Goal: Task Accomplishment & Management: Use online tool/utility

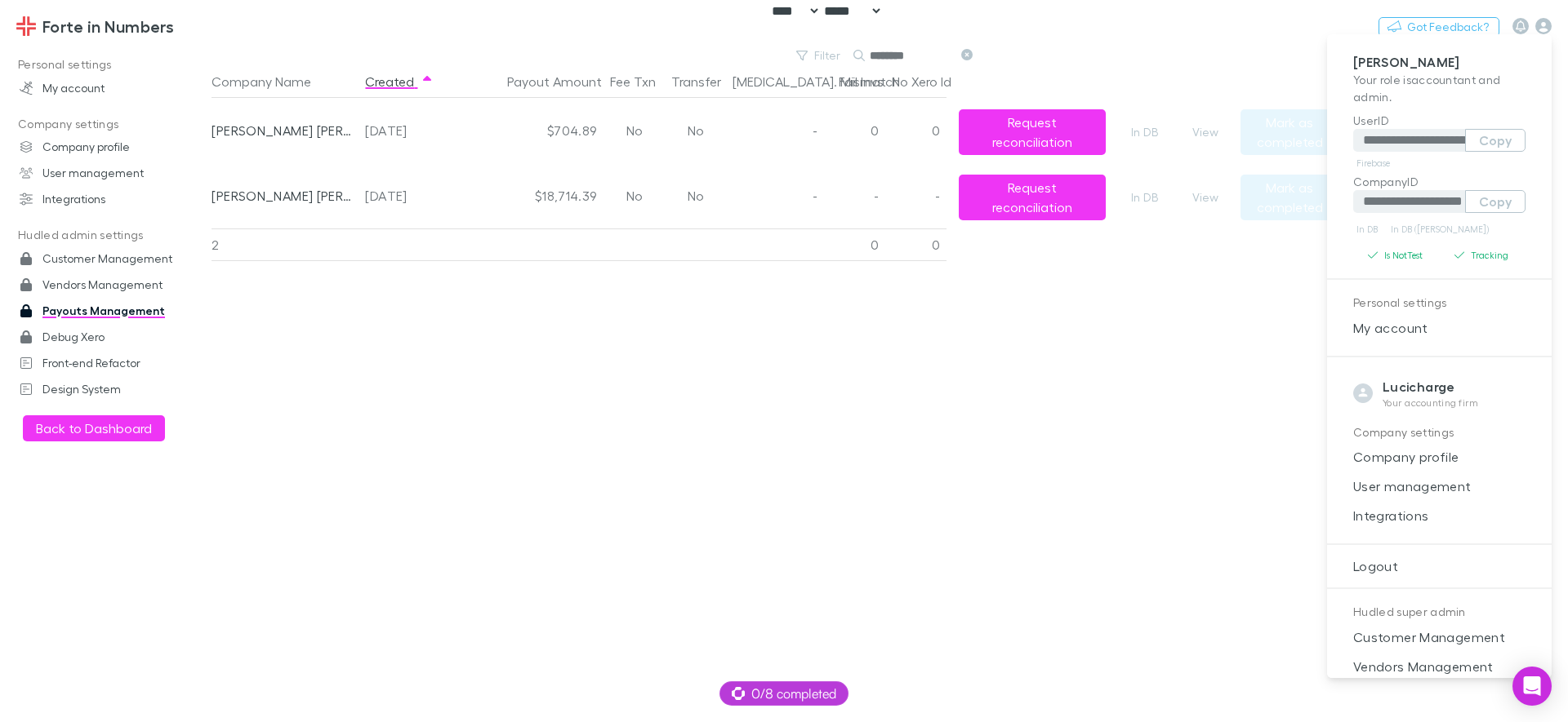
select select "****"
click at [928, 431] on div at bounding box center [784, 361] width 1568 height 722
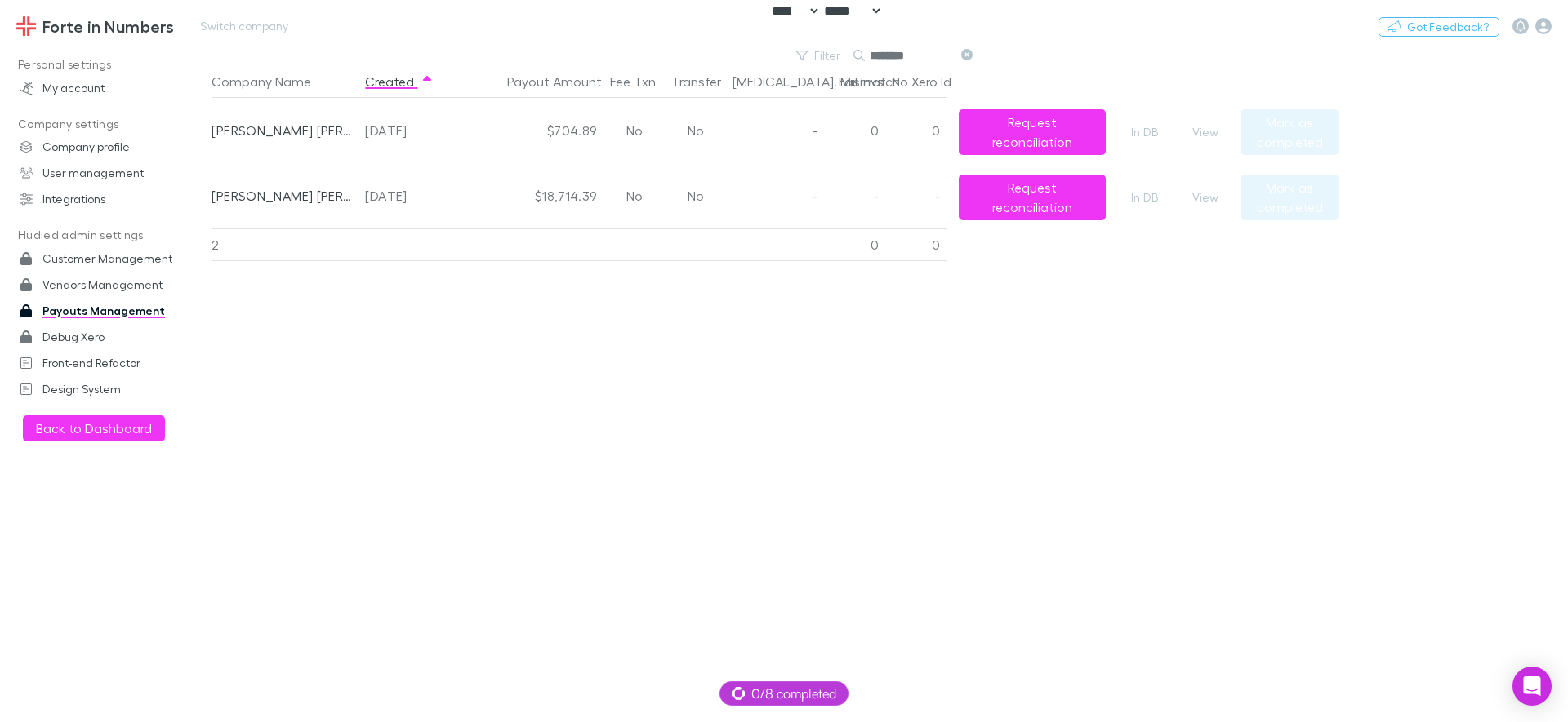
click at [72, 29] on h3 "Forte in Numbers" at bounding box center [108, 26] width 131 height 19
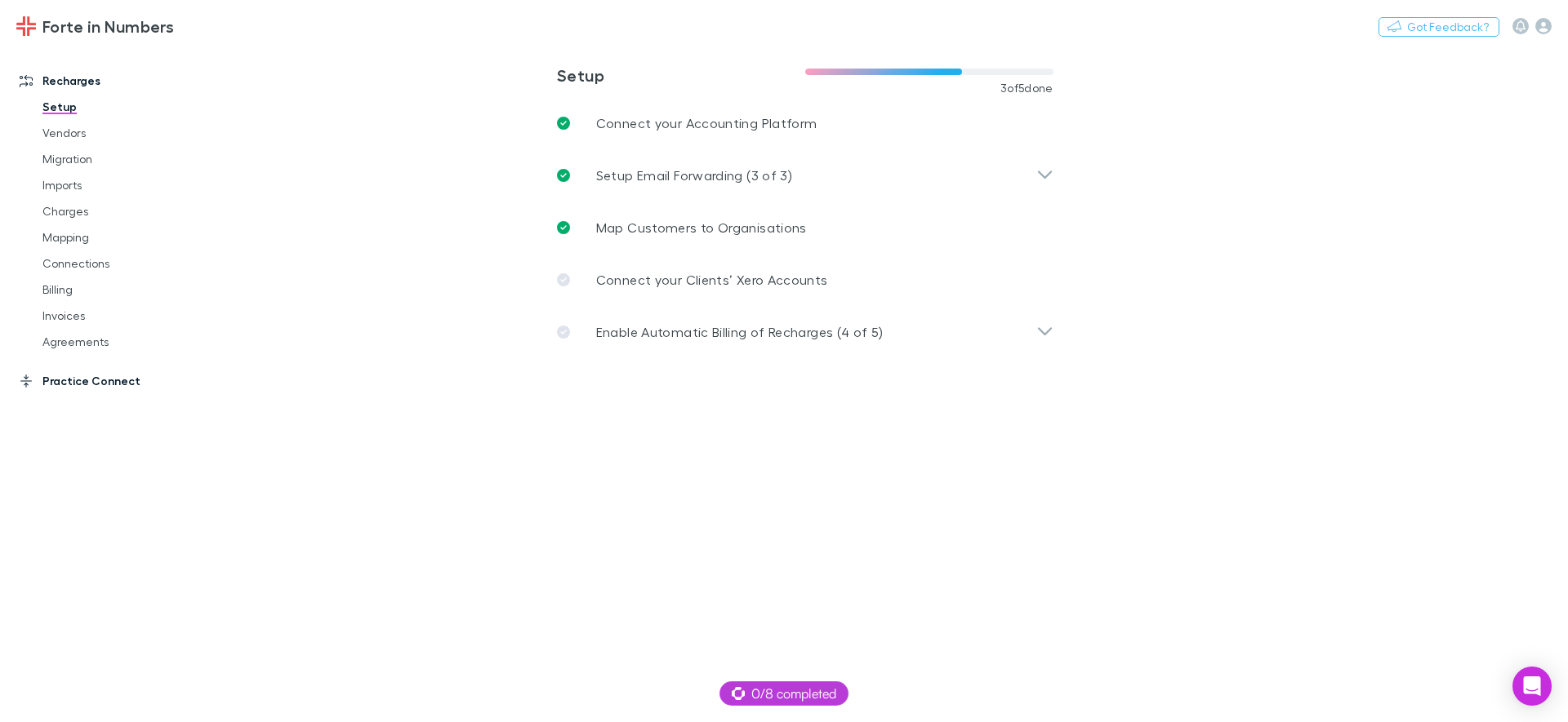
click at [103, 384] on link "Practice Connect" at bounding box center [111, 380] width 217 height 26
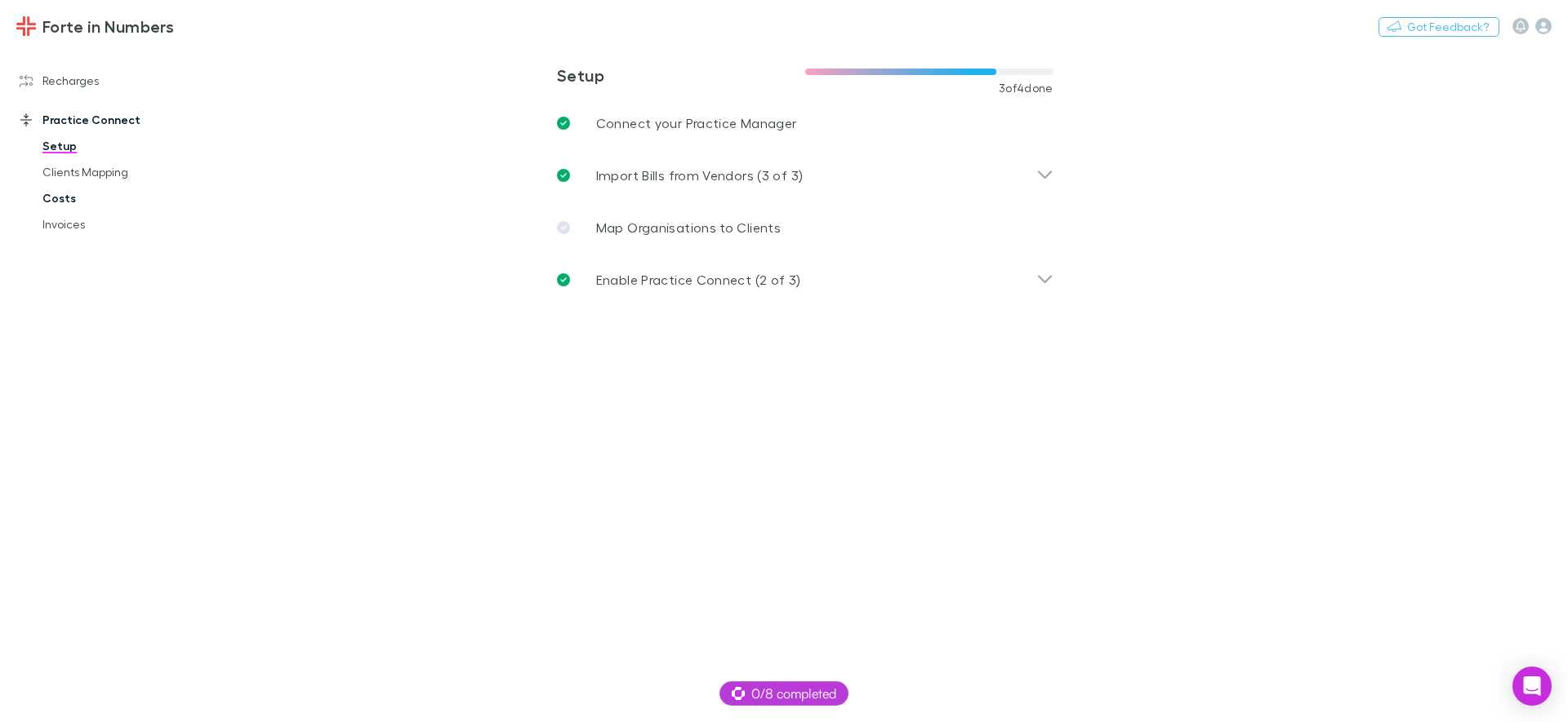
click at [67, 204] on link "Costs" at bounding box center [123, 198] width 194 height 26
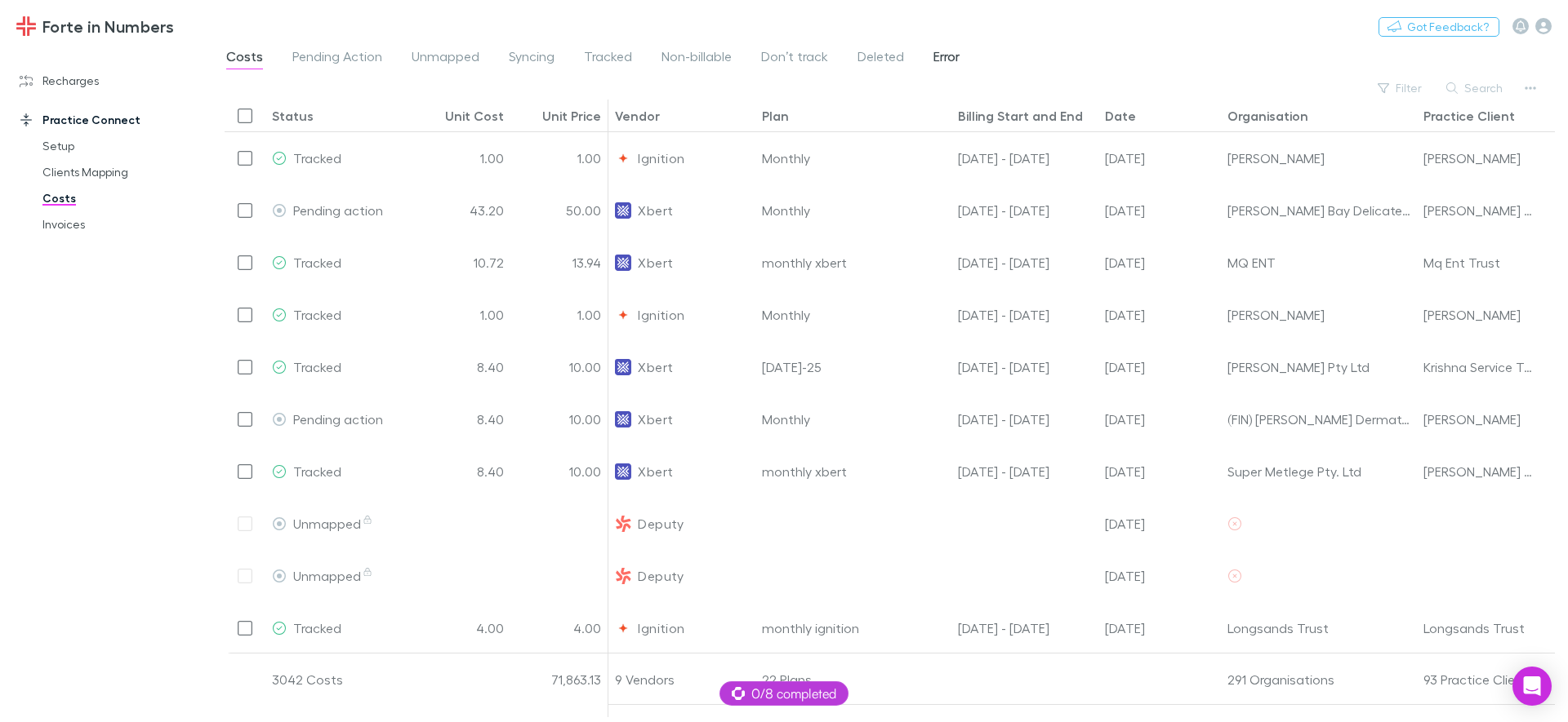
click at [957, 59] on link "Error" at bounding box center [946, 58] width 29 height 26
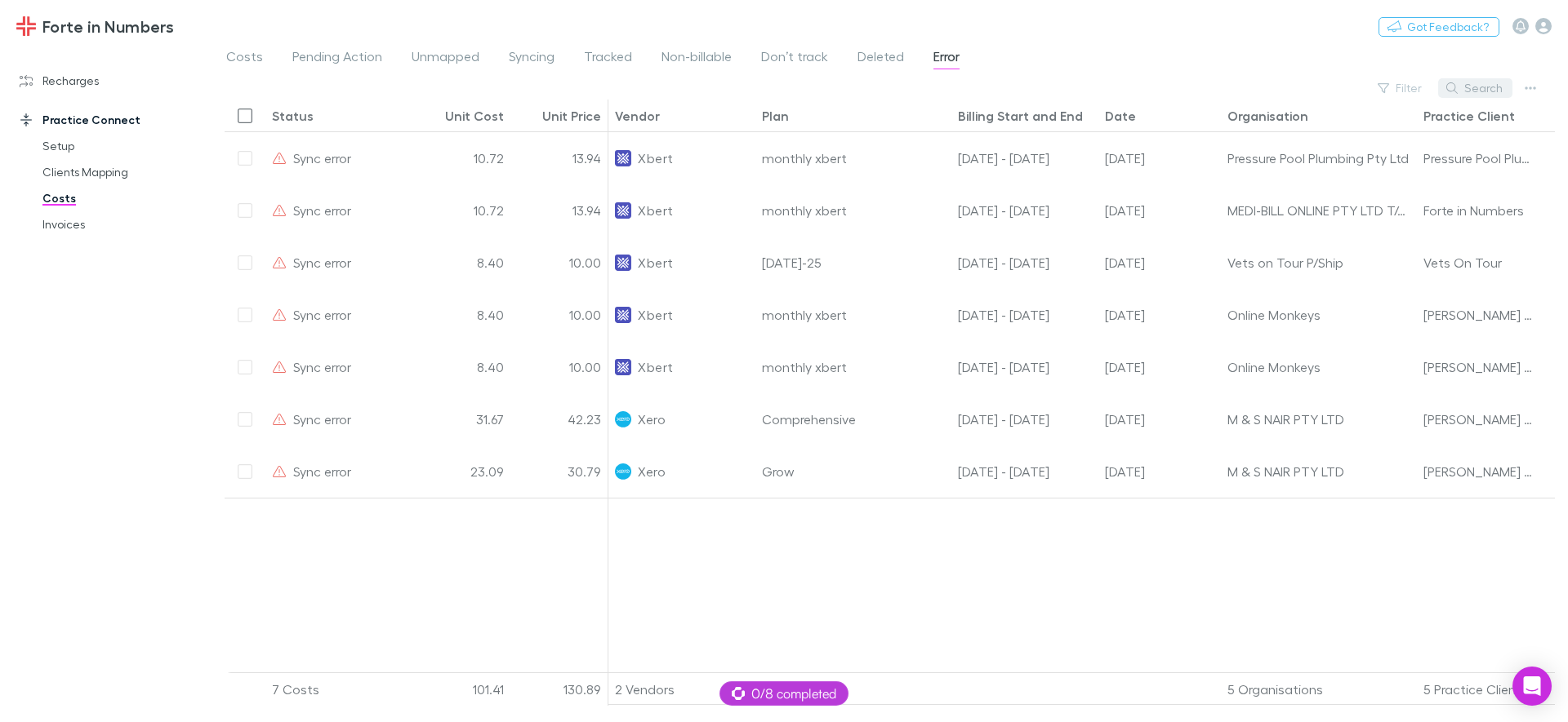
click at [1485, 83] on button "Search" at bounding box center [1474, 88] width 74 height 19
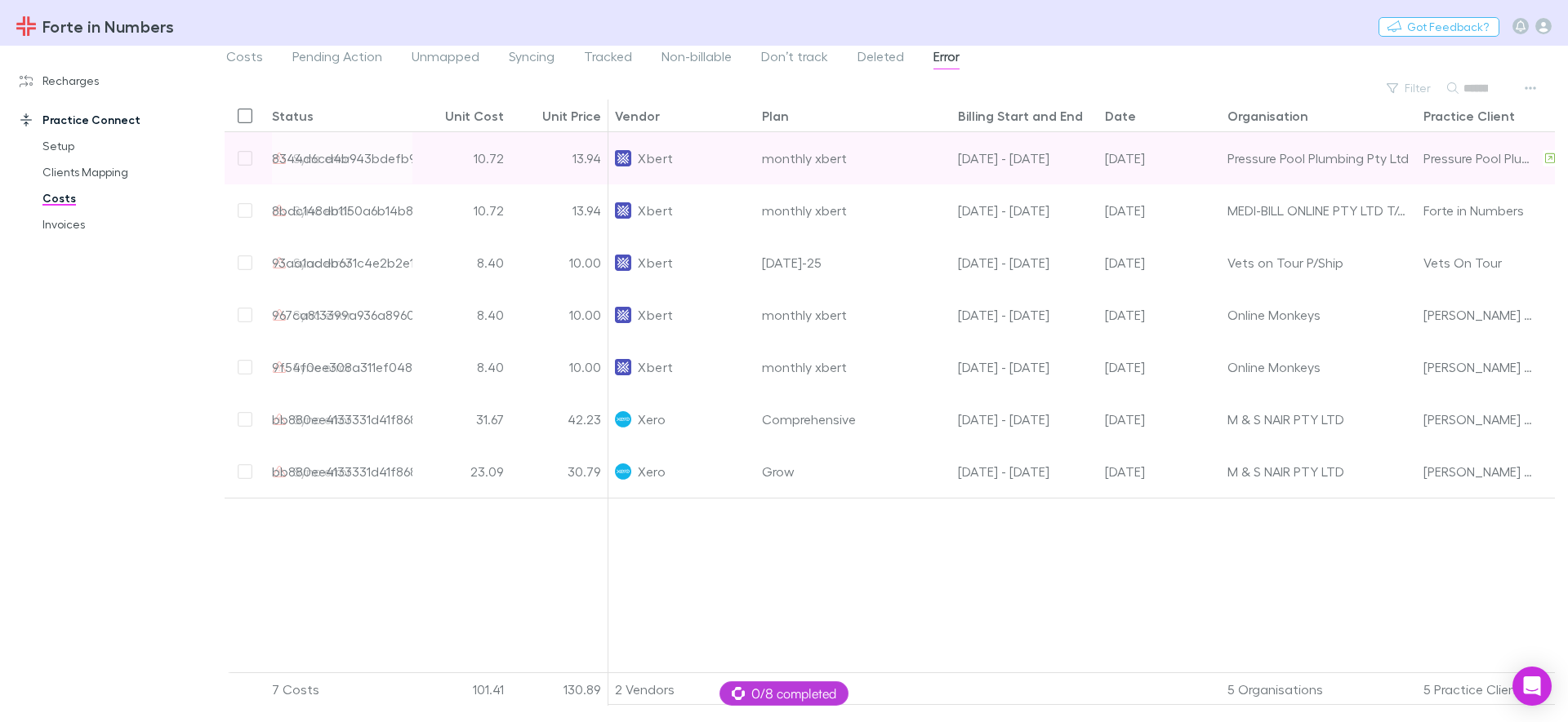
click at [726, 171] on div "Xbert" at bounding box center [682, 157] width 134 height 51
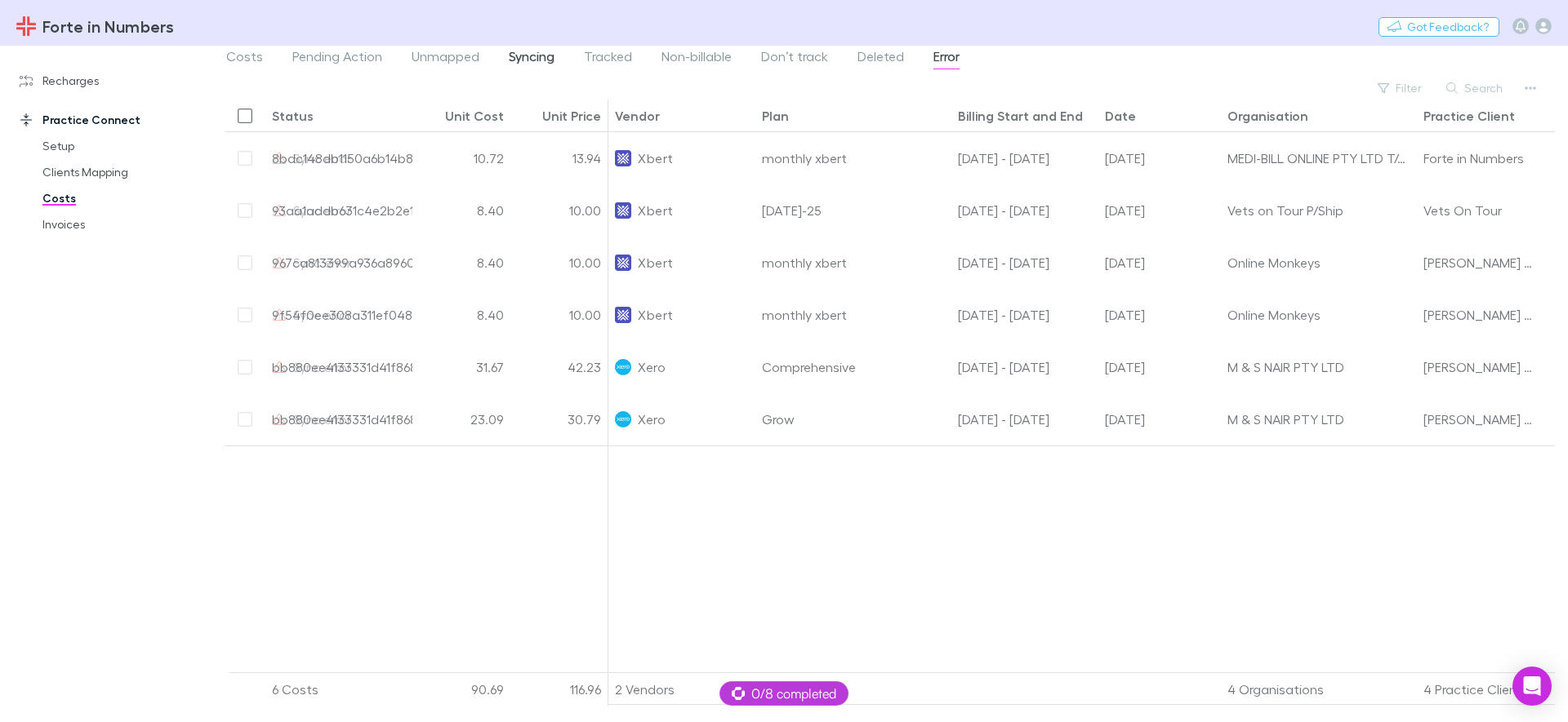
click at [534, 59] on span "Syncing" at bounding box center [531, 59] width 45 height 21
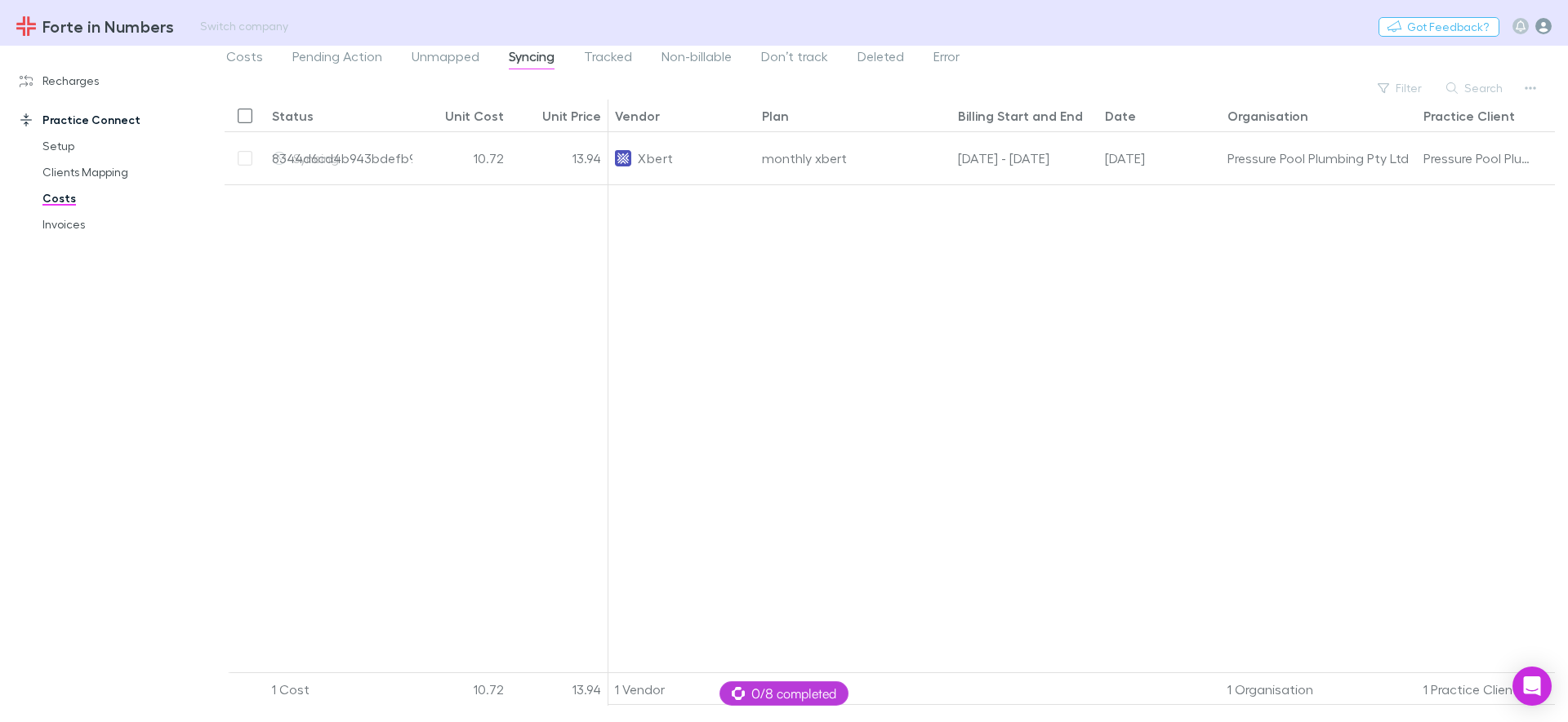
click at [1549, 34] on icon "button" at bounding box center [1543, 26] width 16 height 16
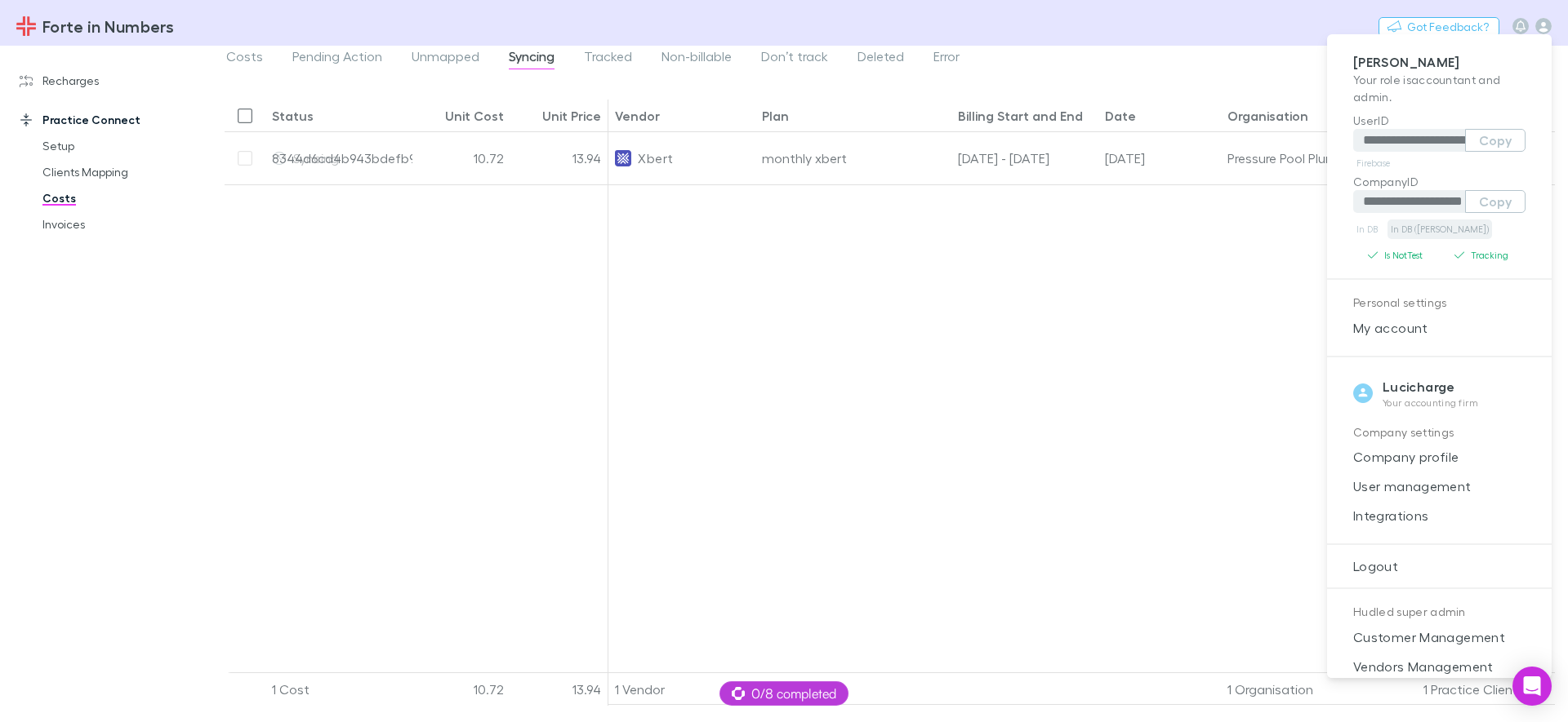
click at [1393, 229] on link "In DB (RECH)" at bounding box center [1440, 230] width 104 height 19
click at [850, 359] on div at bounding box center [784, 361] width 1568 height 722
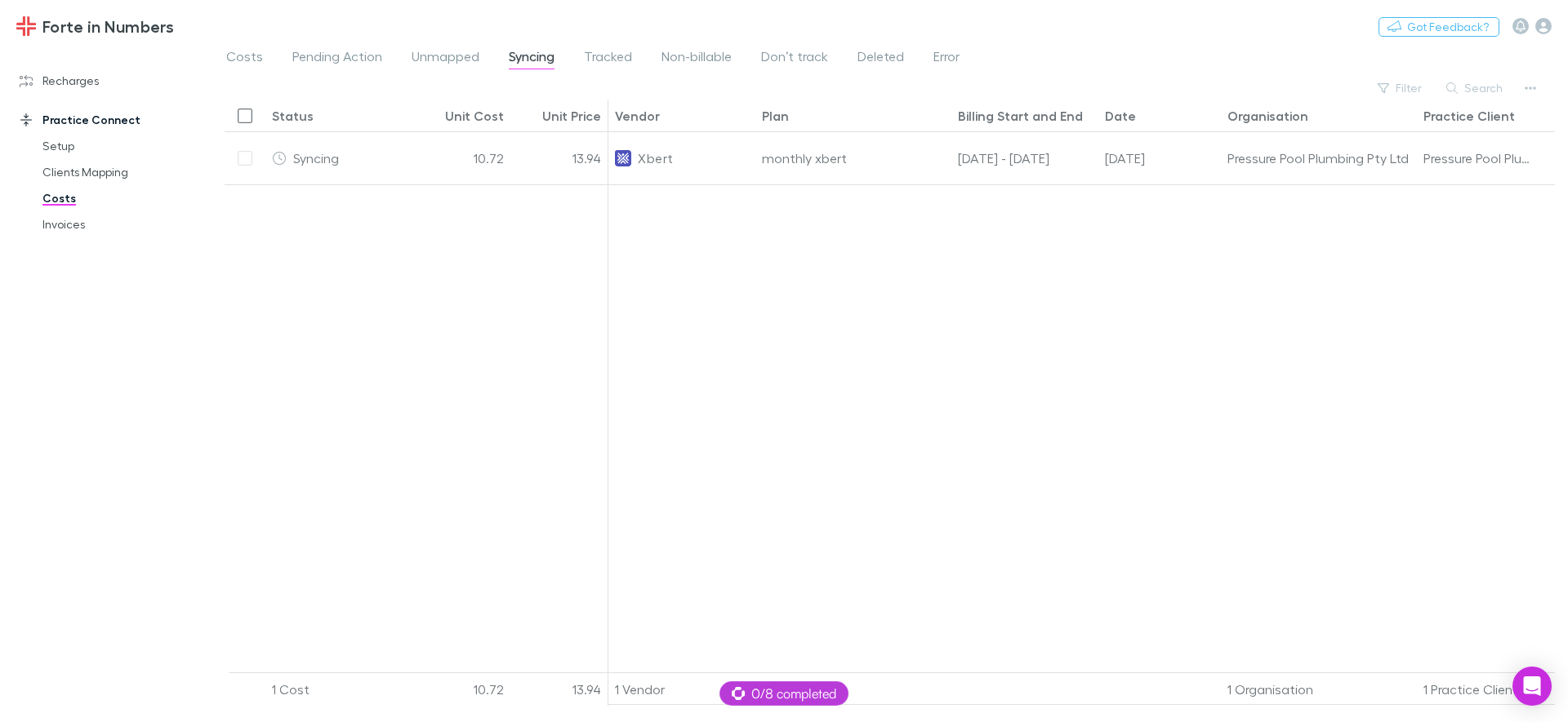
click at [468, 337] on div at bounding box center [416, 434] width 383 height 500
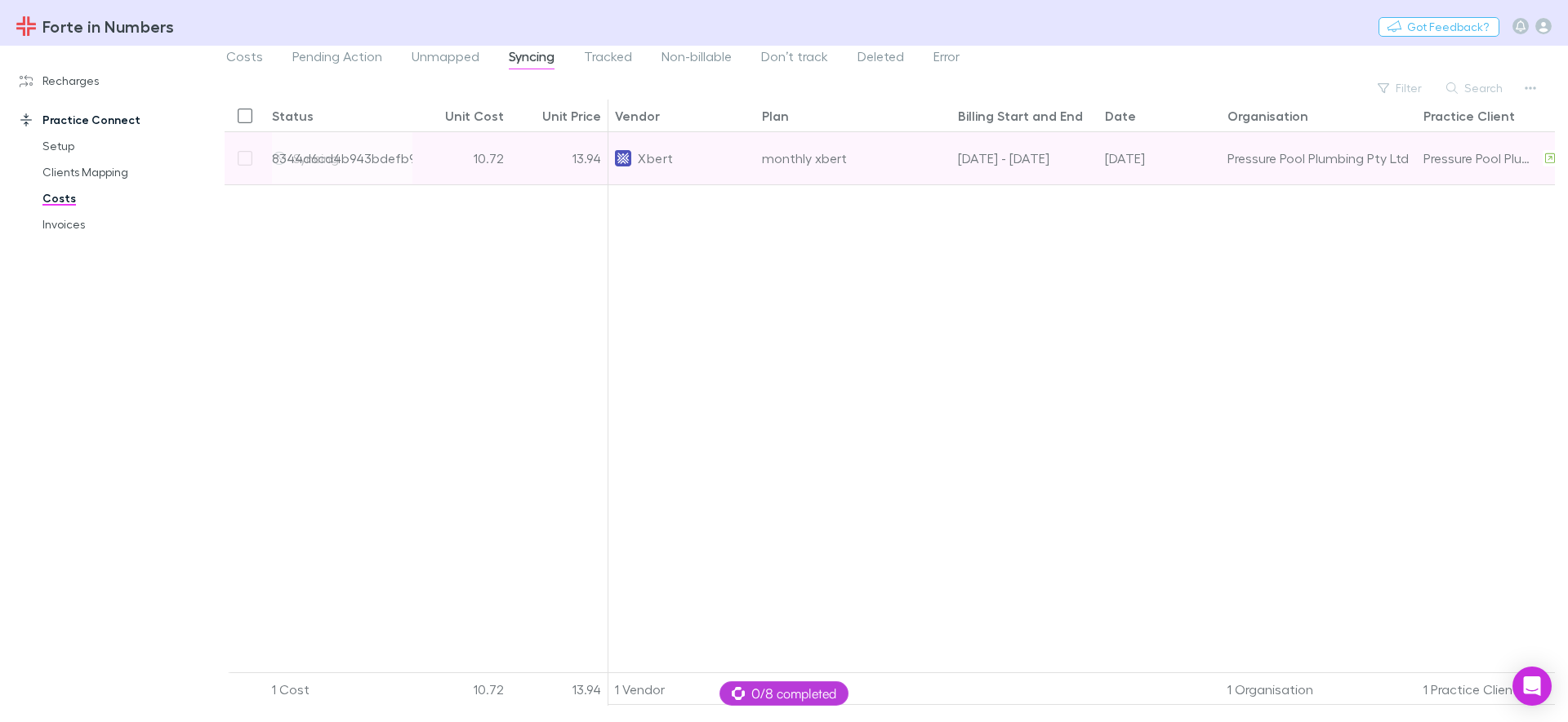
click at [447, 161] on div "10.72" at bounding box center [461, 158] width 98 height 52
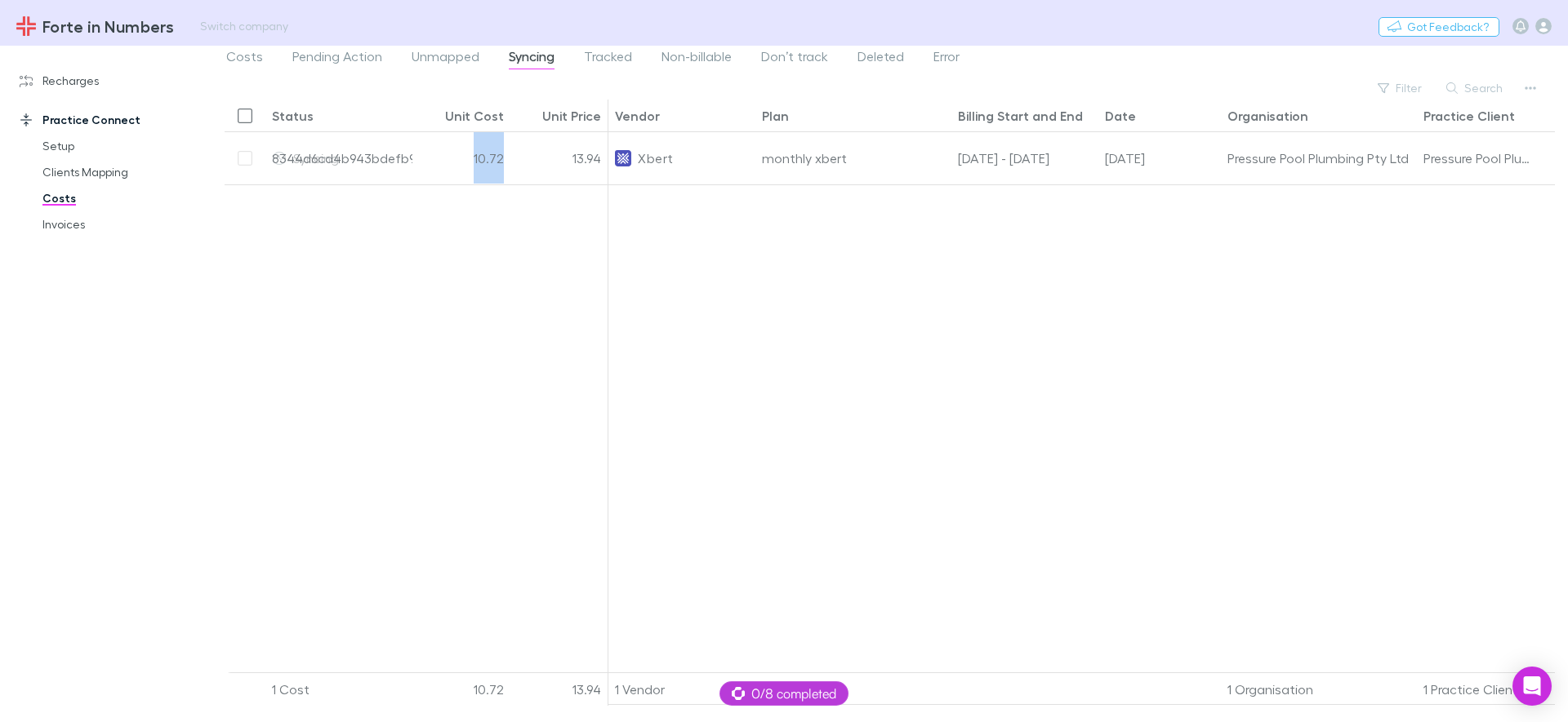
click at [719, 191] on div at bounding box center [1160, 434] width 1103 height 500
click at [754, 414] on div at bounding box center [1160, 434] width 1103 height 500
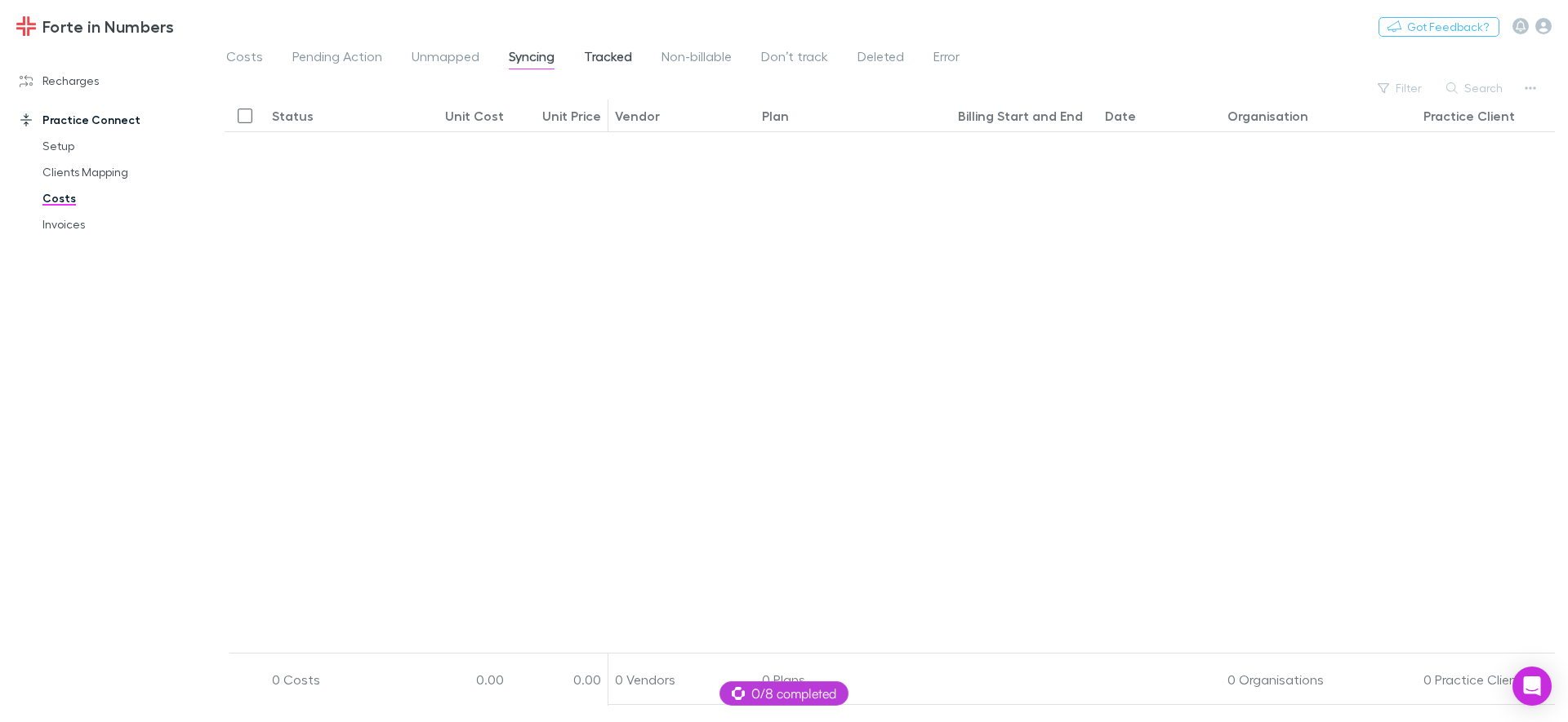
click at [595, 52] on span "Tracked" at bounding box center [608, 59] width 48 height 21
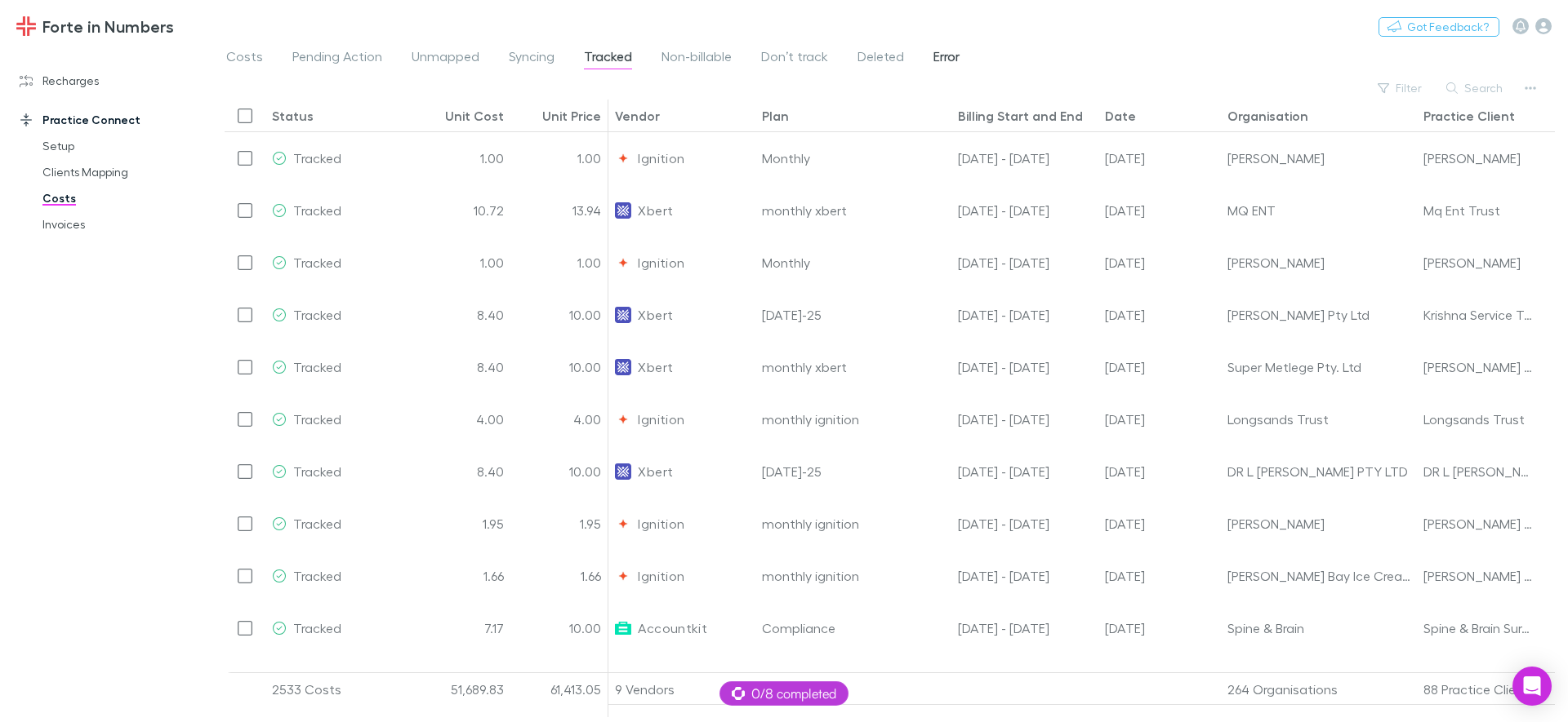
click at [937, 56] on span "Error" at bounding box center [946, 59] width 26 height 21
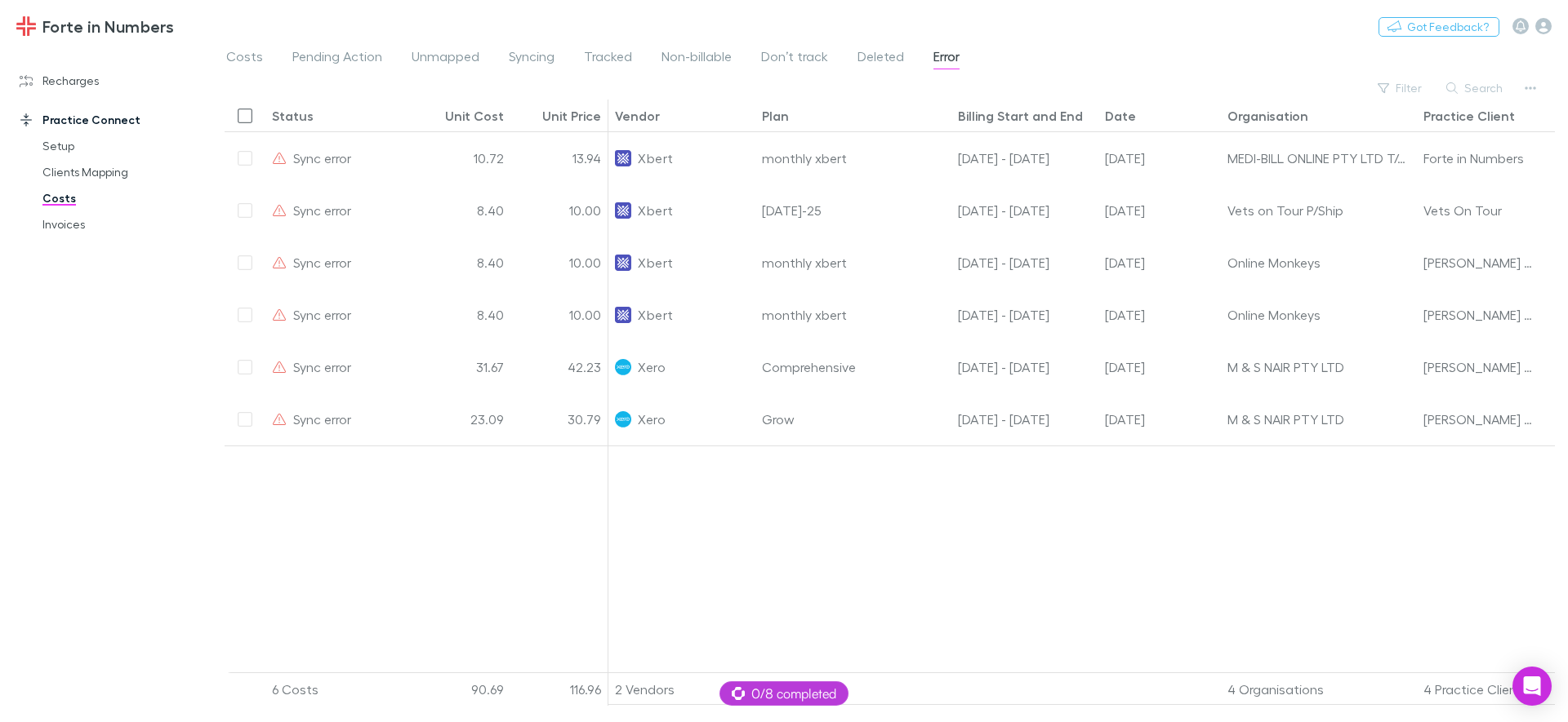
click at [863, 574] on div at bounding box center [1160, 566] width 1103 height 239
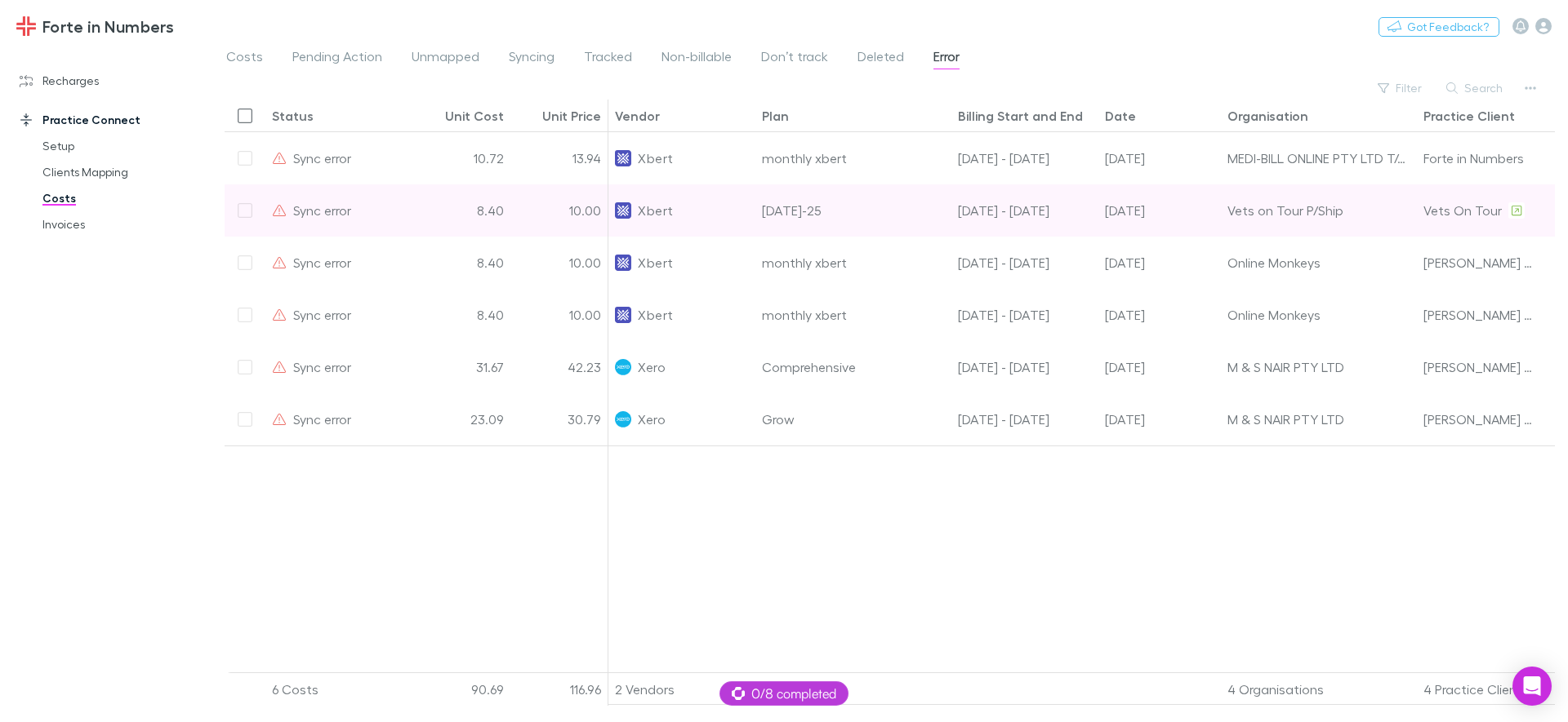
click at [874, 211] on div "[DATE]-25" at bounding box center [853, 210] width 196 height 52
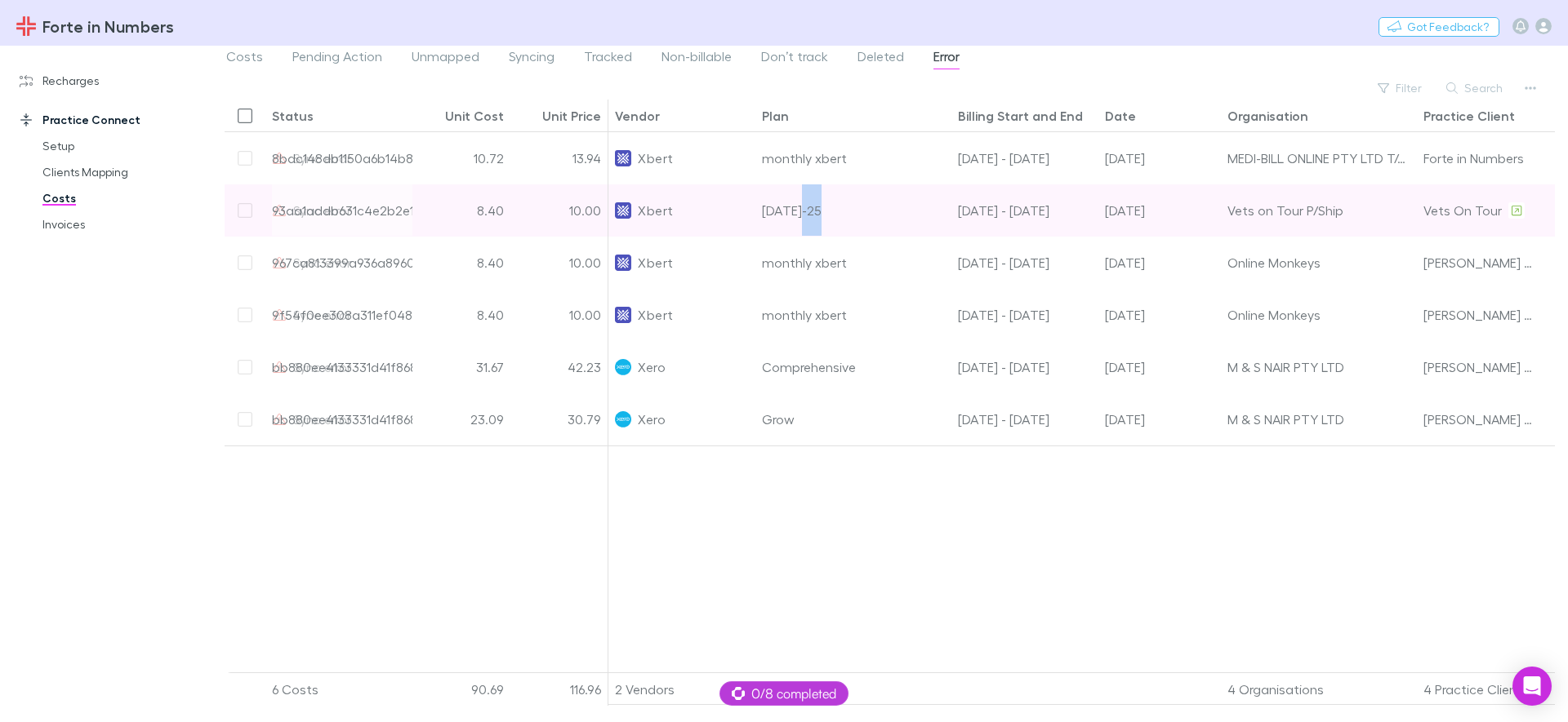
click at [873, 209] on div "[DATE]-25" at bounding box center [853, 210] width 196 height 52
